Goal: Information Seeking & Learning: Learn about a topic

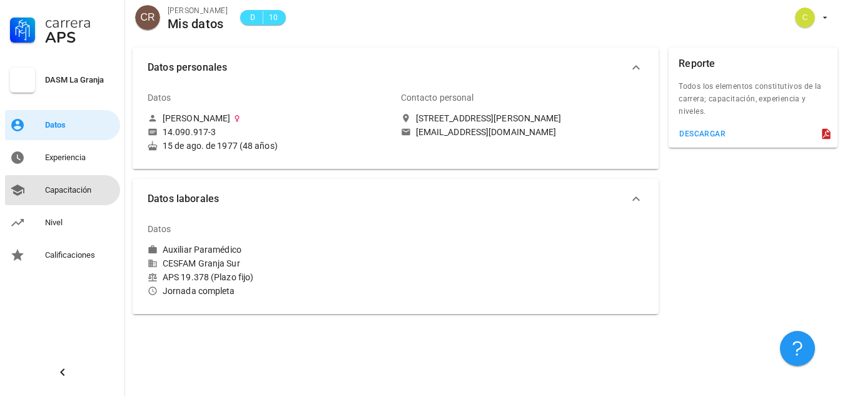
click at [86, 187] on div "Capacitación" at bounding box center [80, 190] width 70 height 10
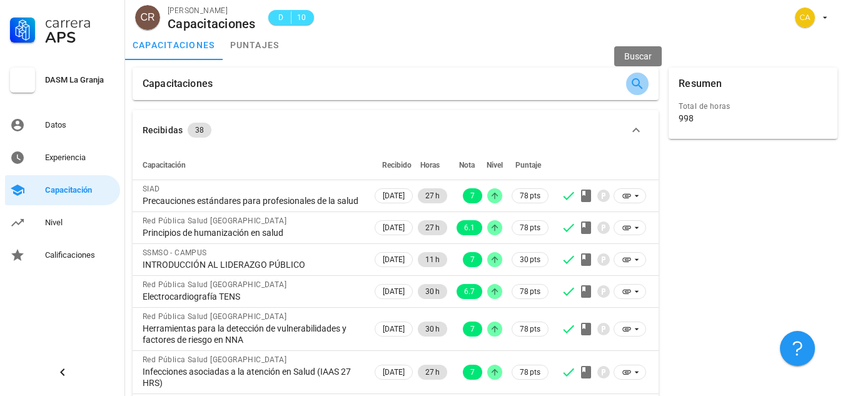
click at [641, 81] on icon "button" at bounding box center [637, 83] width 15 height 15
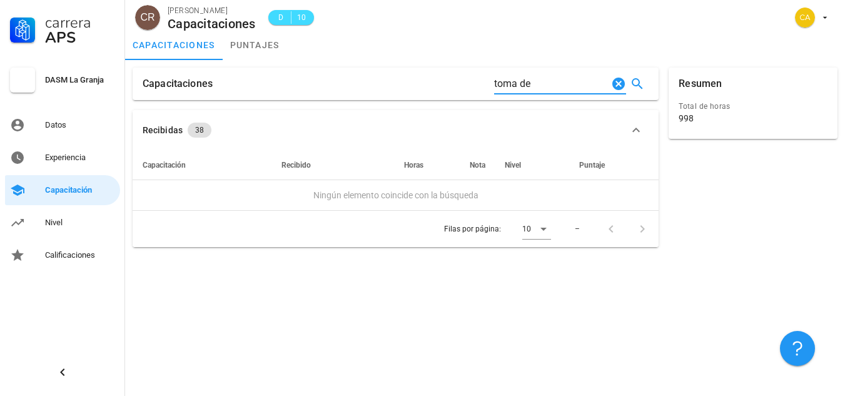
type input "toma de"
click at [87, 190] on div "Capacitación" at bounding box center [80, 190] width 70 height 10
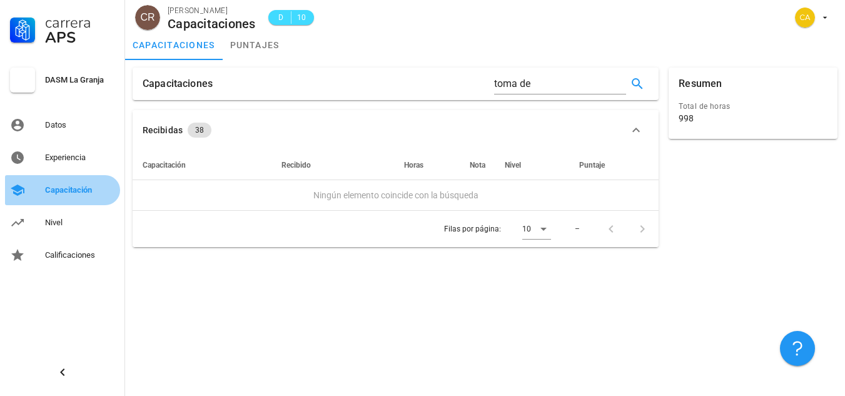
click at [83, 188] on div "Capacitación" at bounding box center [80, 190] width 70 height 10
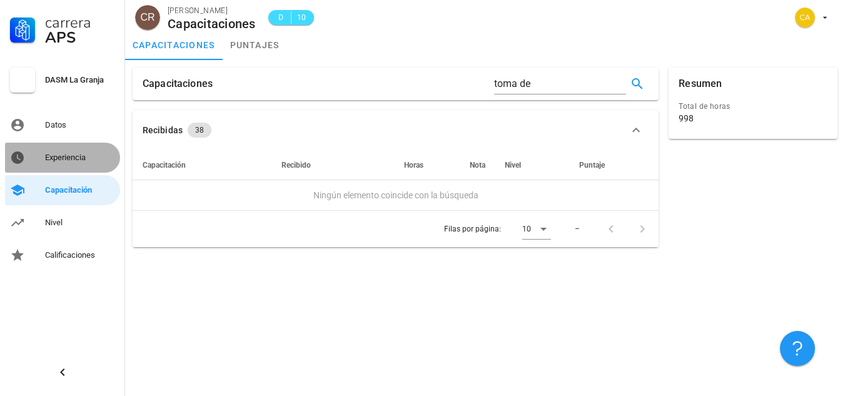
click at [79, 162] on div "Experiencia" at bounding box center [80, 158] width 70 height 10
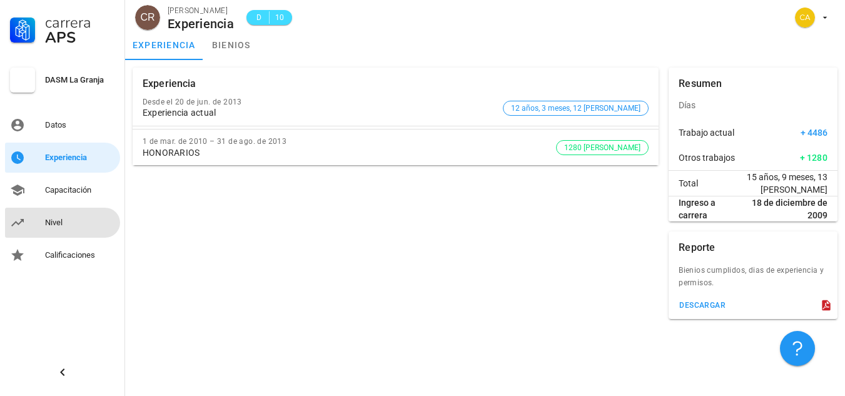
click at [51, 217] on div "Nivel" at bounding box center [80, 223] width 70 height 20
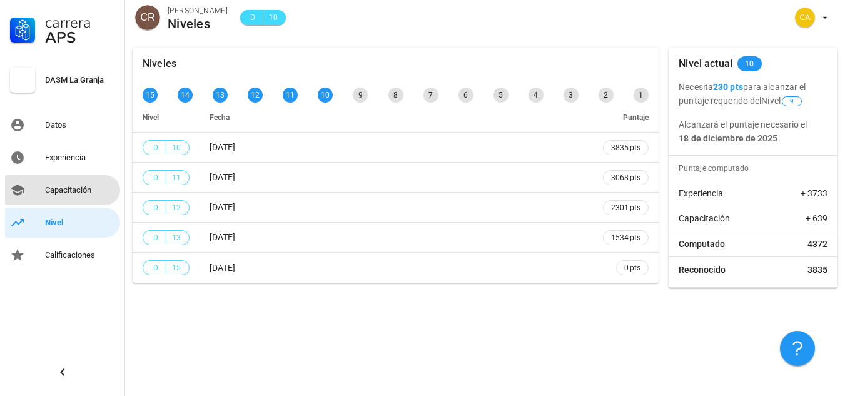
click at [90, 192] on div "Capacitación" at bounding box center [80, 190] width 70 height 10
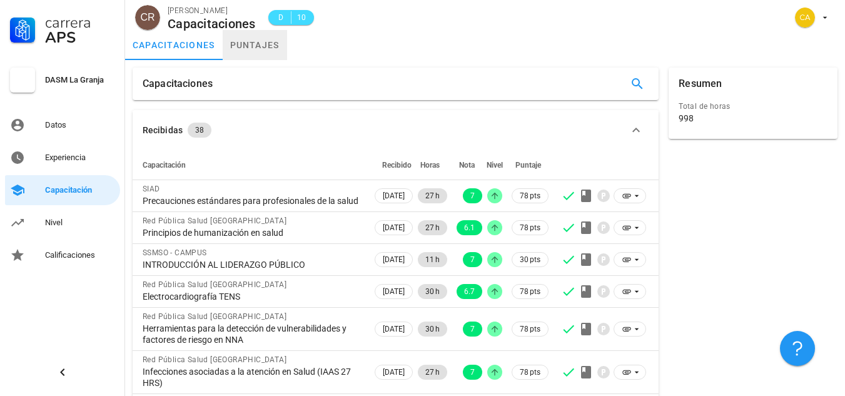
click at [269, 41] on link "puntajes" at bounding box center [255, 45] width 64 height 30
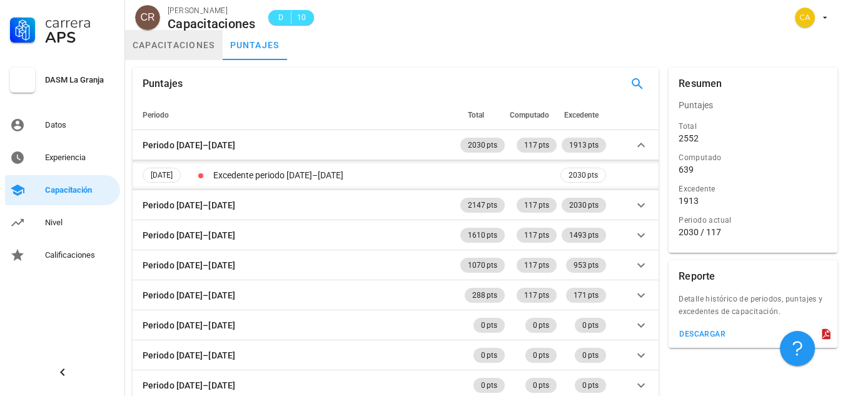
click at [208, 41] on link "capacitaciones" at bounding box center [174, 45] width 98 height 30
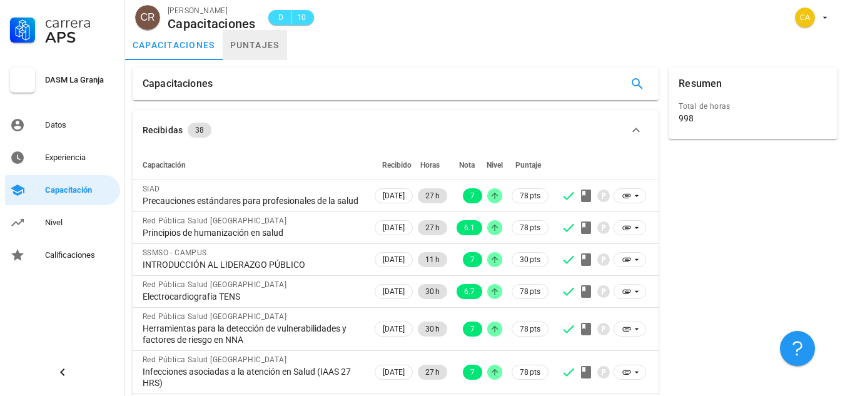
click at [271, 43] on link "puntajes" at bounding box center [255, 45] width 64 height 30
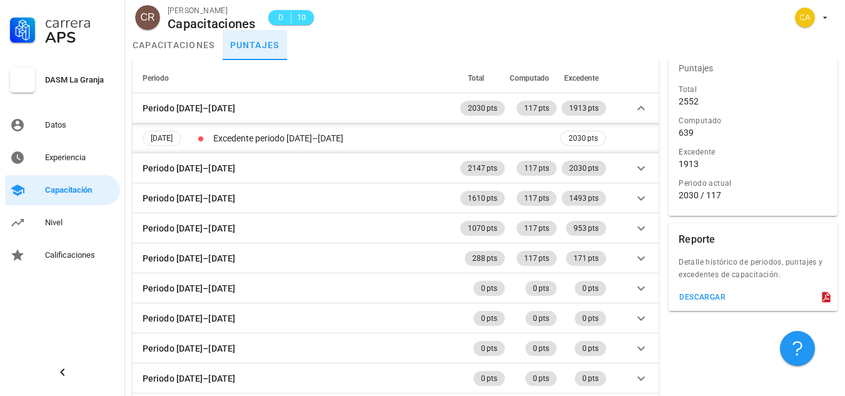
scroll to position [72, 0]
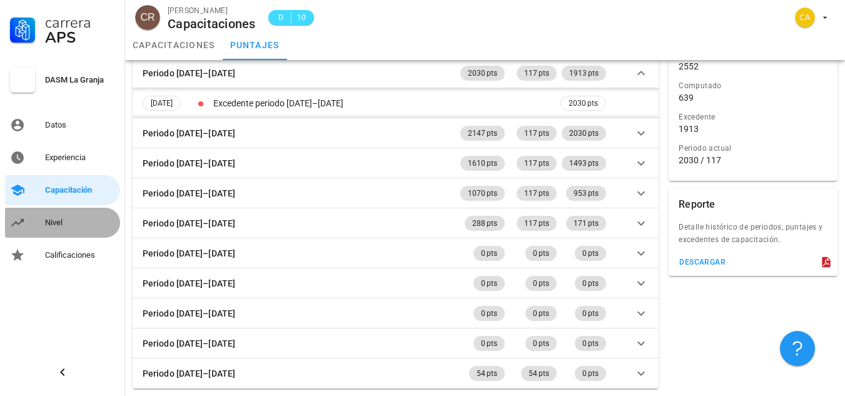
click at [64, 225] on div "Nivel" at bounding box center [80, 223] width 70 height 10
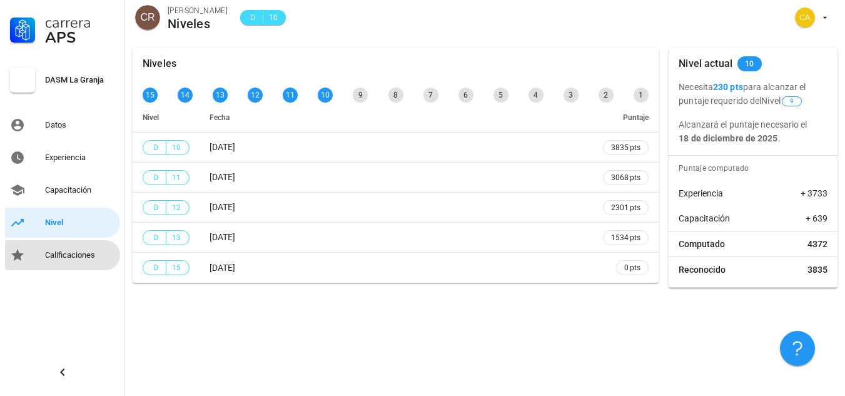
click at [70, 266] on link "Calificaciones" at bounding box center [62, 255] width 115 height 30
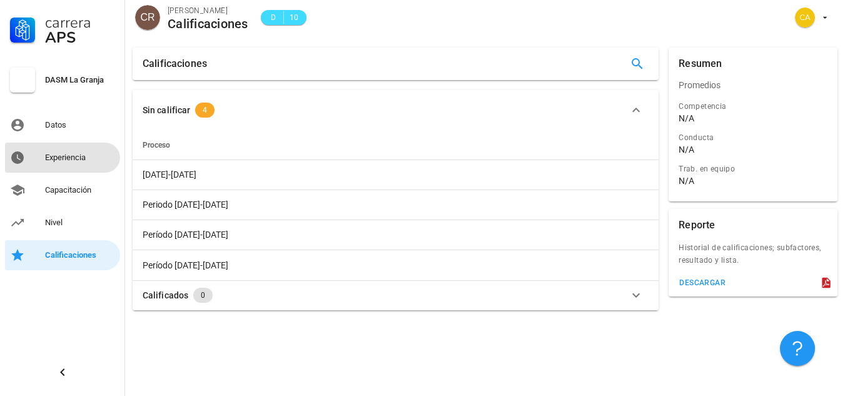
click at [51, 151] on div "Experiencia" at bounding box center [80, 158] width 70 height 20
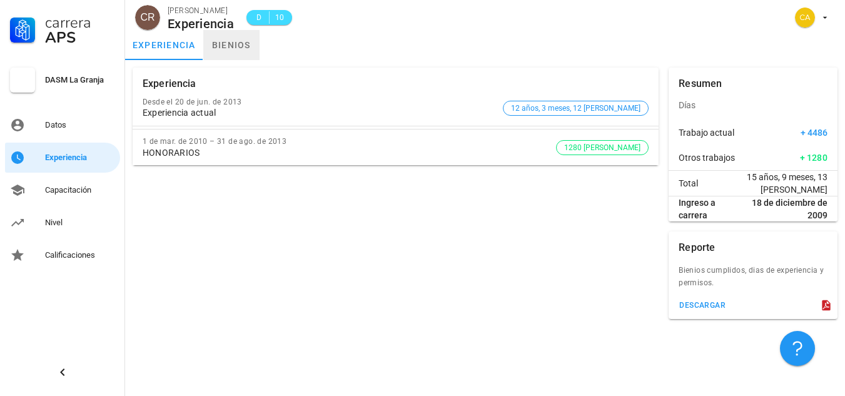
click at [237, 42] on link "bienios" at bounding box center [231, 45] width 56 height 30
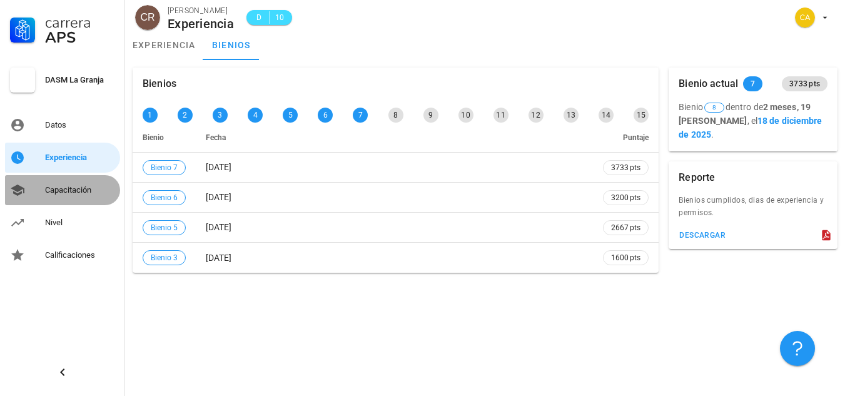
click at [94, 189] on div "Capacitación" at bounding box center [80, 190] width 70 height 10
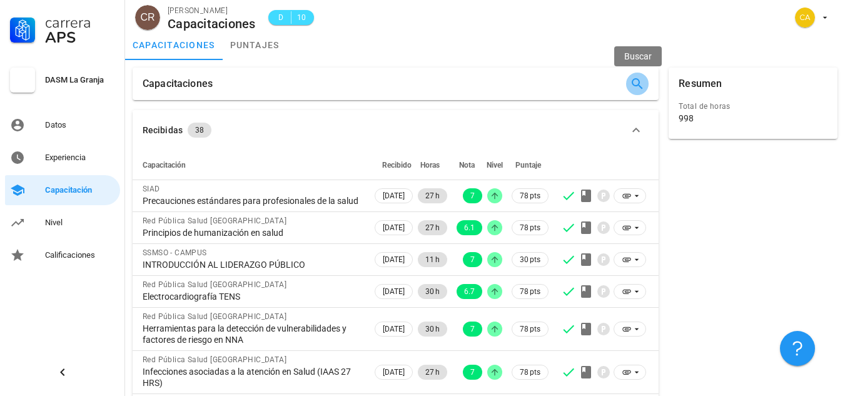
click at [638, 86] on icon "button" at bounding box center [636, 83] width 11 height 11
click at [530, 84] on input "text" at bounding box center [566, 84] width 114 height 20
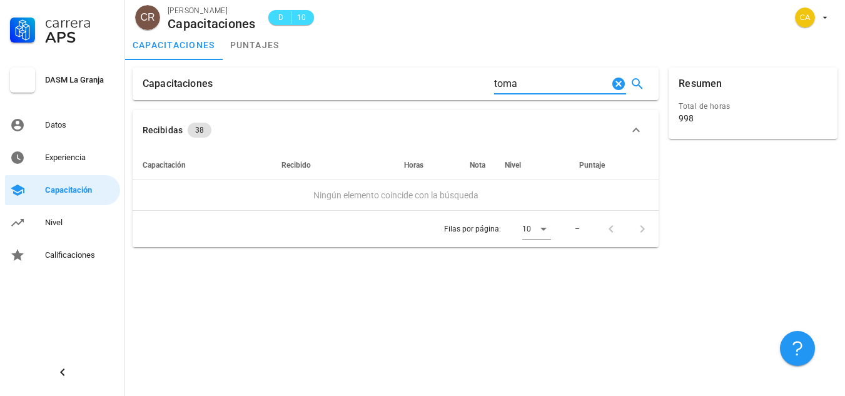
type input "toma"
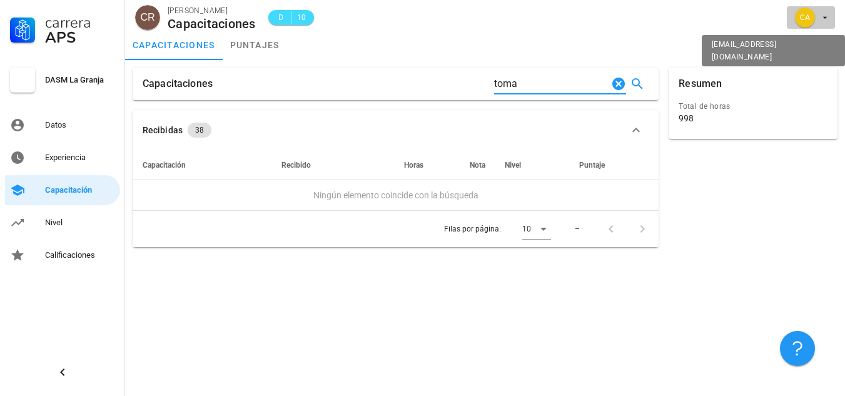
click at [825, 18] on icon "button" at bounding box center [825, 18] width 4 height 2
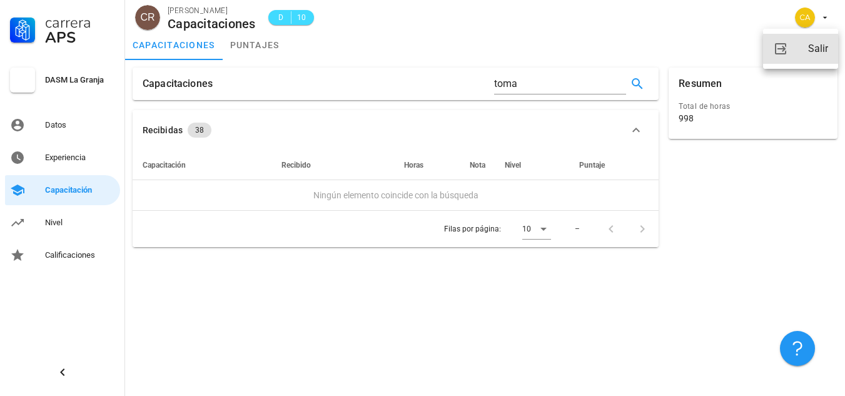
click at [827, 41] on div "Salir" at bounding box center [818, 48] width 20 height 25
